Goal: Information Seeking & Learning: Learn about a topic

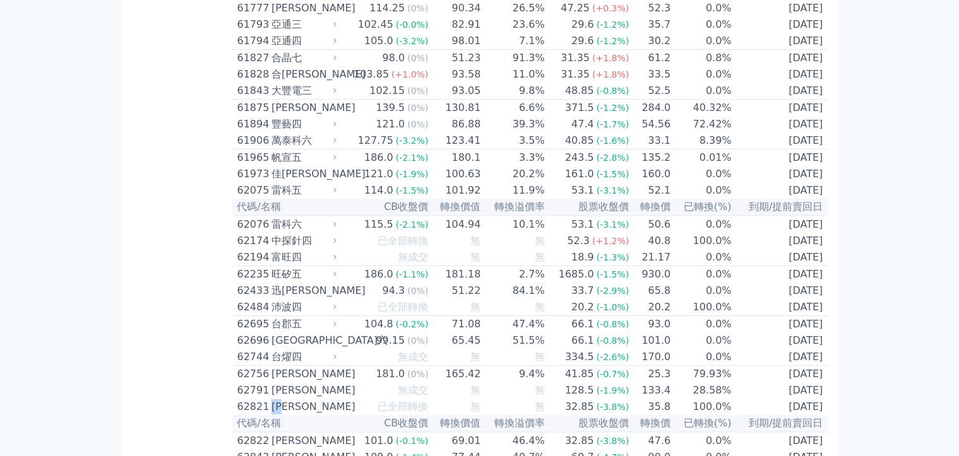
scroll to position [4601, 0]
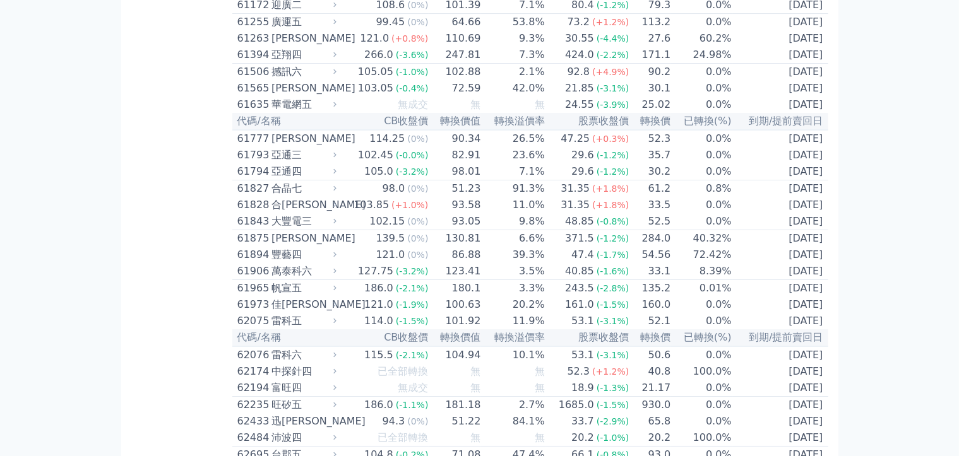
scroll to position [4728, 0]
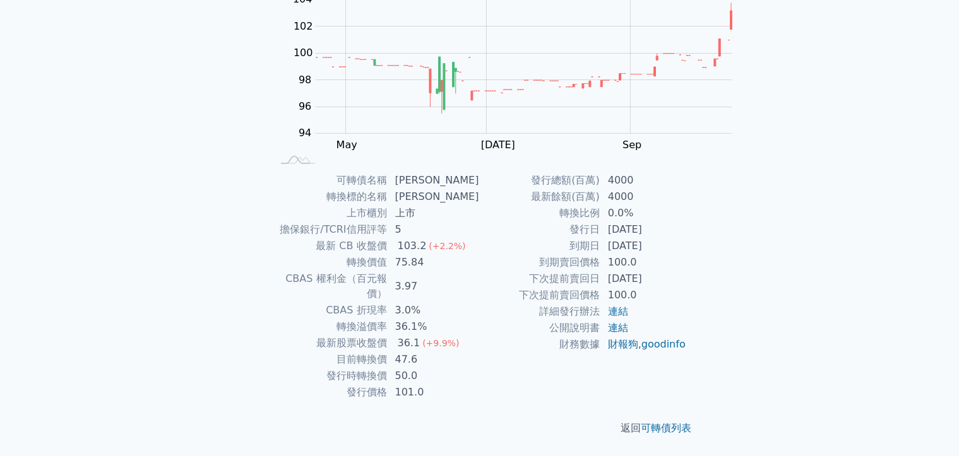
scroll to position [254, 0]
drag, startPoint x: 434, startPoint y: 326, endPoint x: 541, endPoint y: 326, distance: 106.6
click at [541, 271] on tr "到期賣回價格 100.0" at bounding box center [583, 262] width 207 height 16
click at [600, 271] on td "100.0" at bounding box center [643, 262] width 86 height 16
drag, startPoint x: 484, startPoint y: 340, endPoint x: 570, endPoint y: 334, distance: 86.0
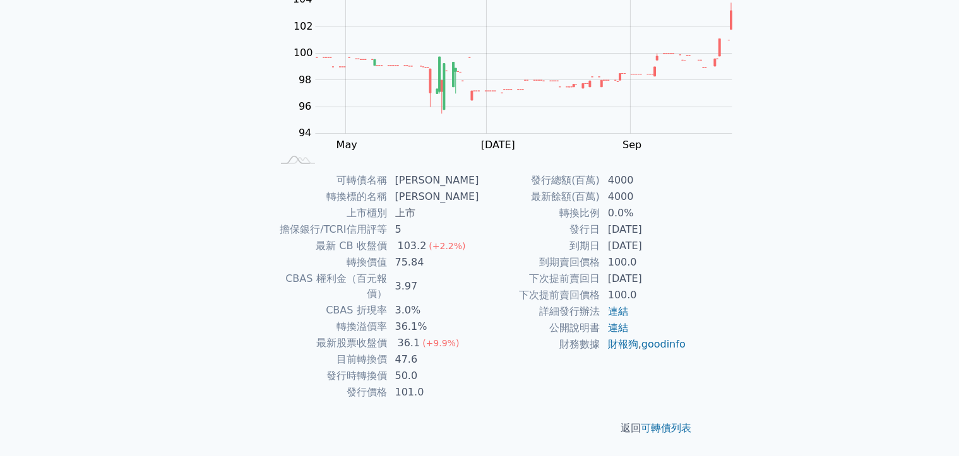
click at [600, 287] on td "[DATE]" at bounding box center [643, 279] width 86 height 16
drag, startPoint x: 558, startPoint y: 336, endPoint x: 387, endPoint y: 333, distance: 171.0
click at [480, 287] on tr "下次提前賣回日 2026-06-13" at bounding box center [583, 279] width 207 height 16
click at [480, 287] on td "下次提前賣回日" at bounding box center [540, 279] width 121 height 16
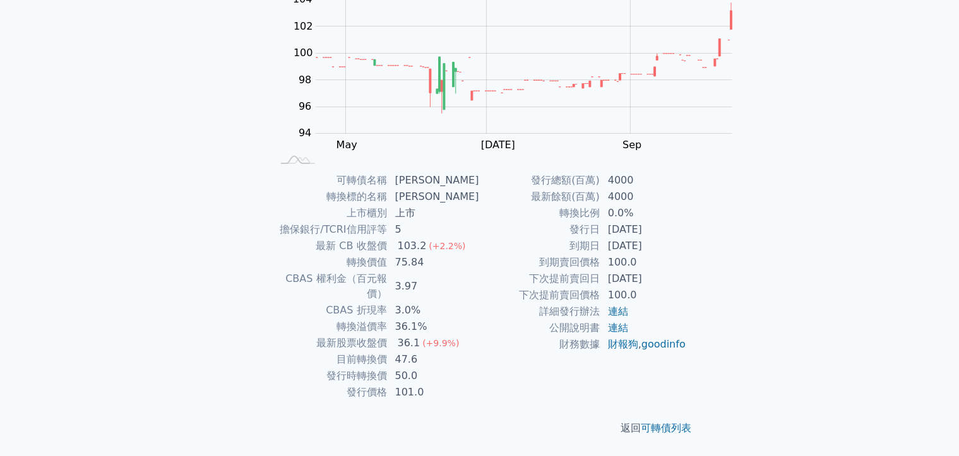
drag, startPoint x: 386, startPoint y: 333, endPoint x: 595, endPoint y: 333, distance: 208.9
click at [595, 287] on tr "下次提前賣回日 2026-06-13" at bounding box center [583, 279] width 207 height 16
click at [600, 287] on td "[DATE]" at bounding box center [643, 279] width 86 height 16
